Goal: Task Accomplishment & Management: Manage account settings

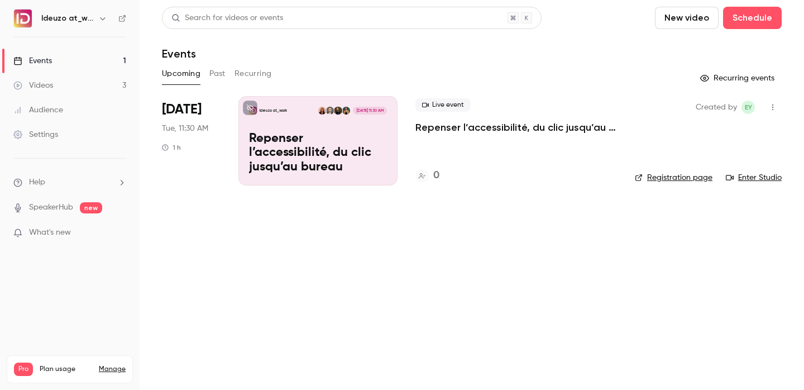
click at [665, 175] on link "Registration page" at bounding box center [674, 177] width 78 height 11
click at [321, 144] on div "Ideuzo at_work Oct 28, 11:30 AM Repenser l’accessibilité, du clic jusqu’au bure…" at bounding box center [318, 140] width 159 height 89
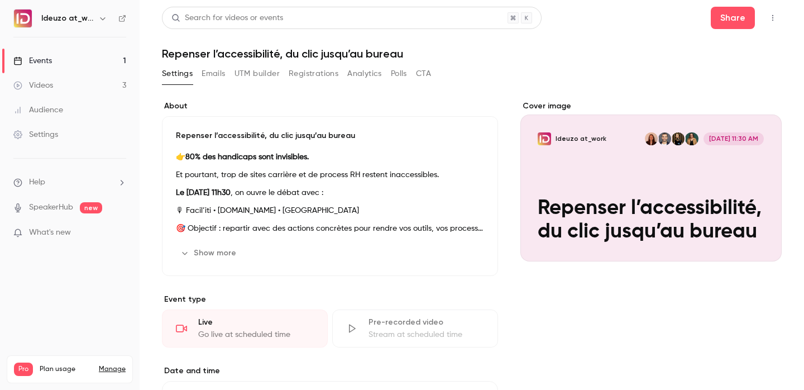
click at [613, 185] on div "Cover image" at bounding box center [651, 181] width 261 height 161
click at [0, 0] on input "Ideuzo at_work Oct 28, 11:30 AM Repenser l’accessibilité, du clic jusqu’au bure…" at bounding box center [0, 0] width 0 height 0
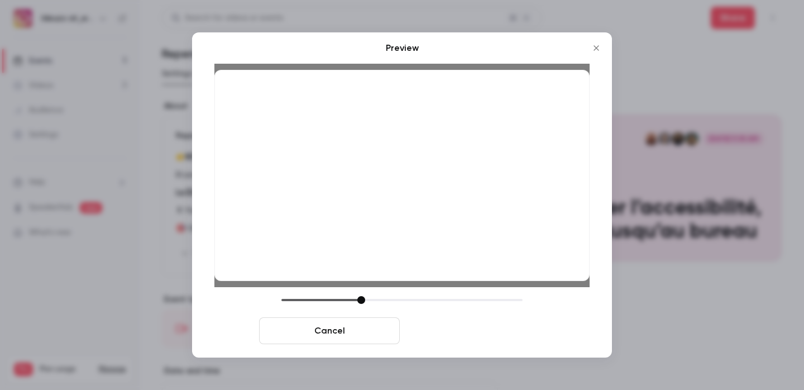
click at [458, 340] on button "Save cover" at bounding box center [474, 330] width 141 height 27
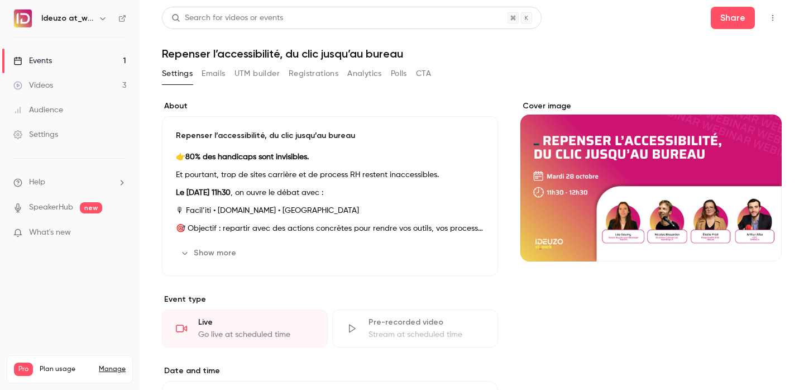
click at [83, 60] on link "Events 1" at bounding box center [70, 61] width 140 height 25
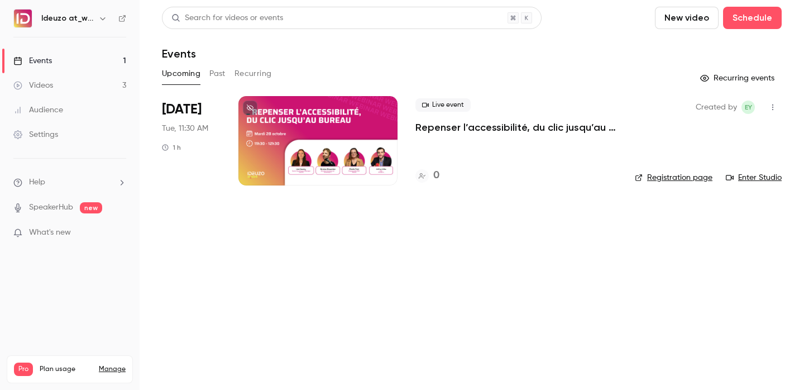
click at [657, 178] on link "Registration page" at bounding box center [674, 177] width 78 height 11
click at [369, 145] on div at bounding box center [318, 140] width 159 height 89
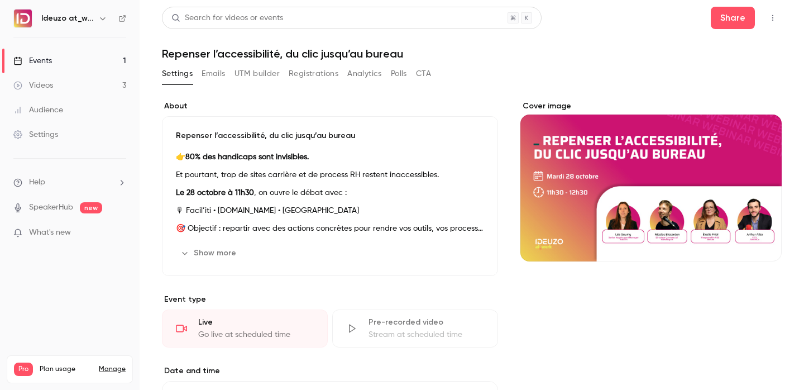
click at [66, 55] on link "Events 1" at bounding box center [70, 61] width 140 height 25
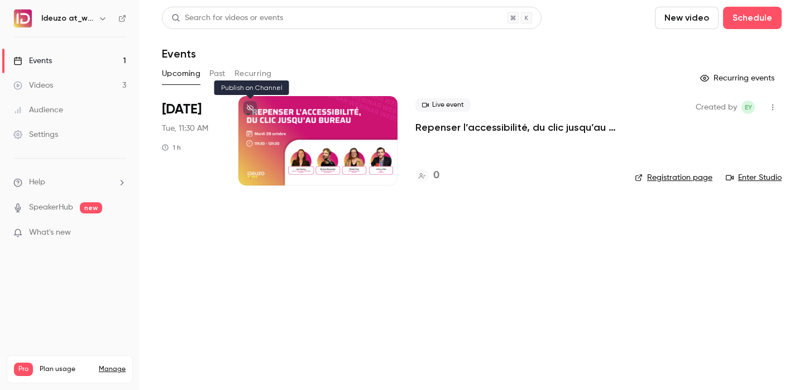
click at [245, 108] on button at bounding box center [250, 108] width 15 height 15
